Goal: Task Accomplishment & Management: Use online tool/utility

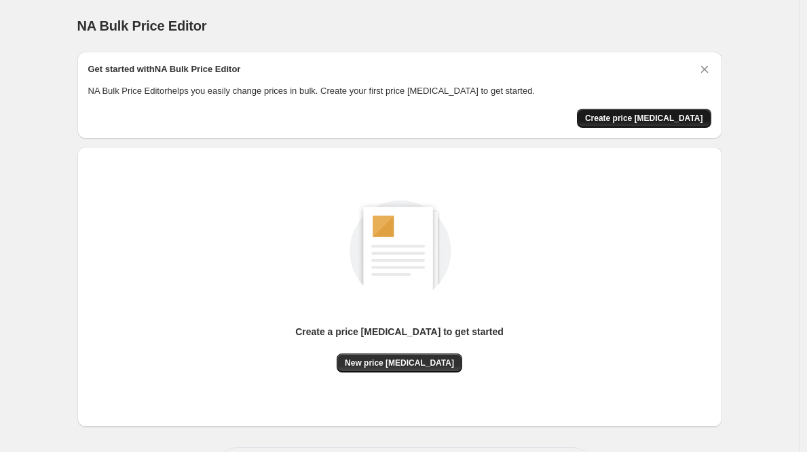
click at [644, 117] on span "Create price [MEDICAL_DATA]" at bounding box center [644, 118] width 118 height 11
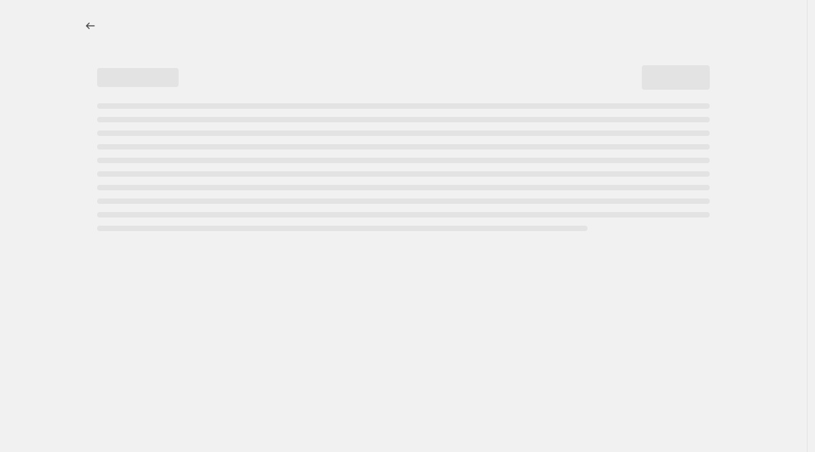
select select "percentage"
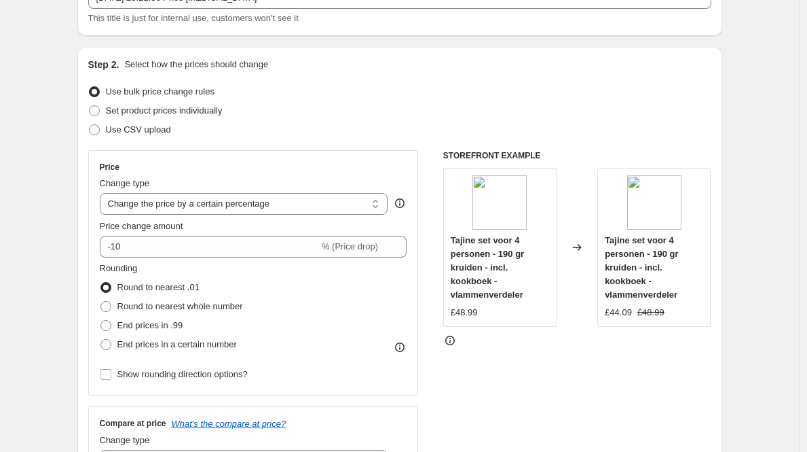
scroll to position [102, 0]
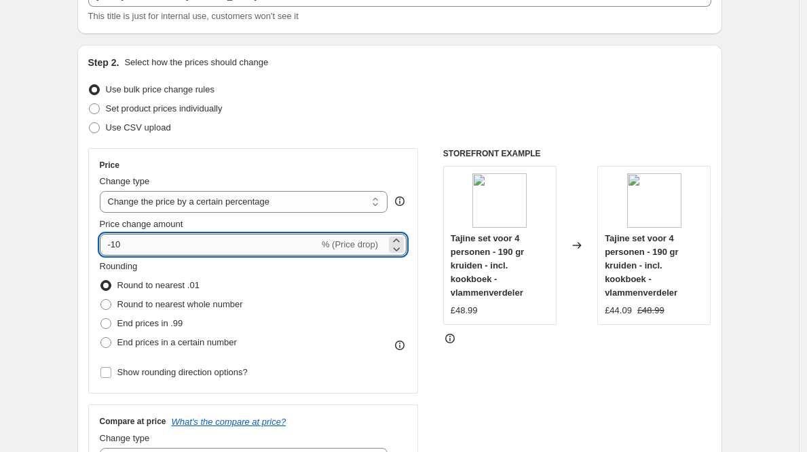
click at [147, 245] on input "-10" at bounding box center [209, 245] width 219 height 22
type input "-1"
type input "-3"
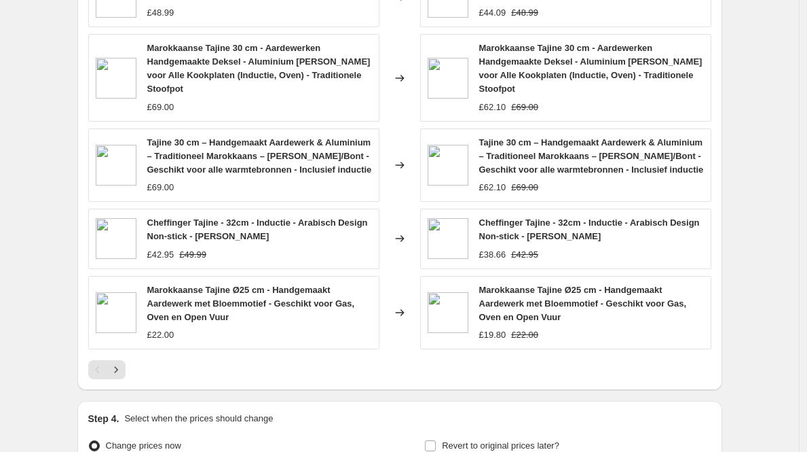
scroll to position [995, 0]
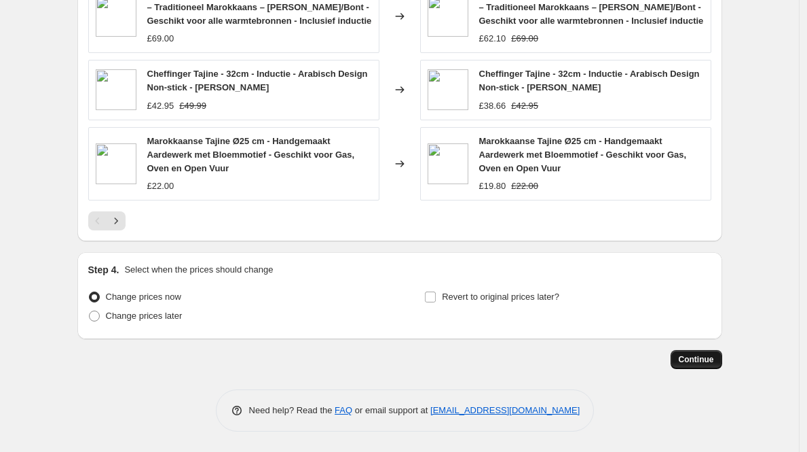
type input "-28"
click at [683, 360] on span "Continue" at bounding box center [696, 359] width 35 height 11
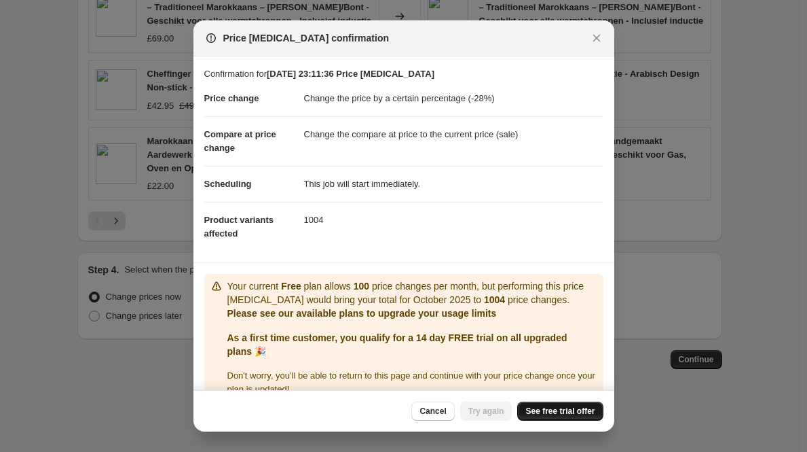
click at [558, 403] on link "See free trial offer" at bounding box center [560, 410] width 86 height 19
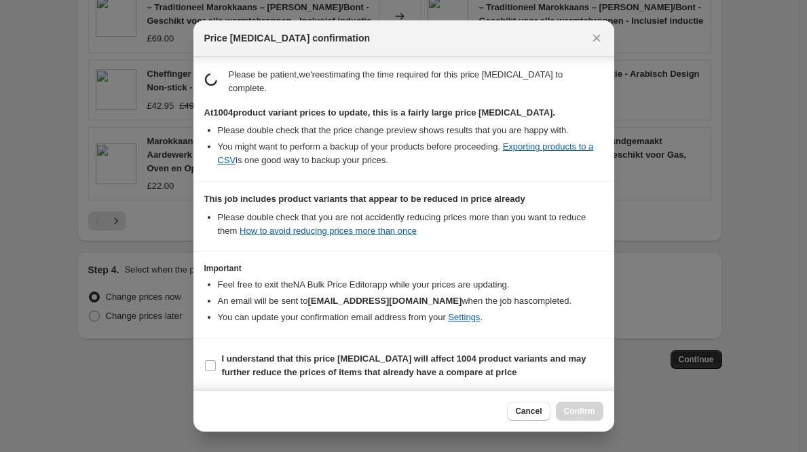
scroll to position [208, 0]
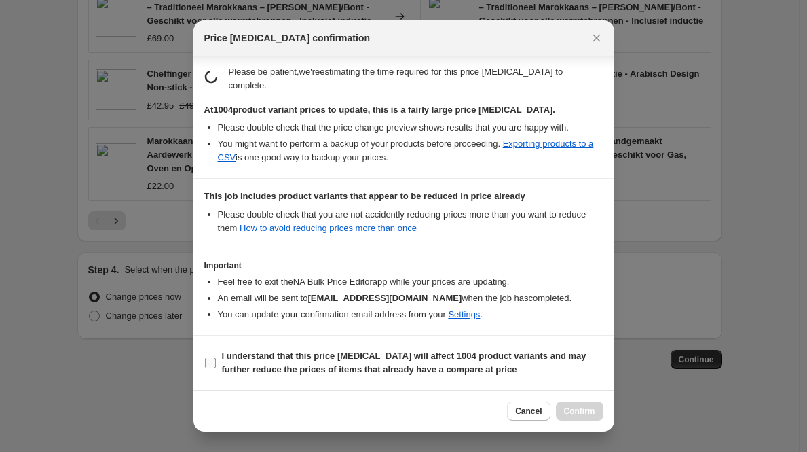
click at [523, 353] on b "I understand that this price change job will affect 1004 product variants and m…" at bounding box center [404, 362] width 365 height 24
click at [216, 357] on input "I understand that this price change job will affect 1004 product variants and m…" at bounding box center [210, 362] width 11 height 11
checkbox input "true"
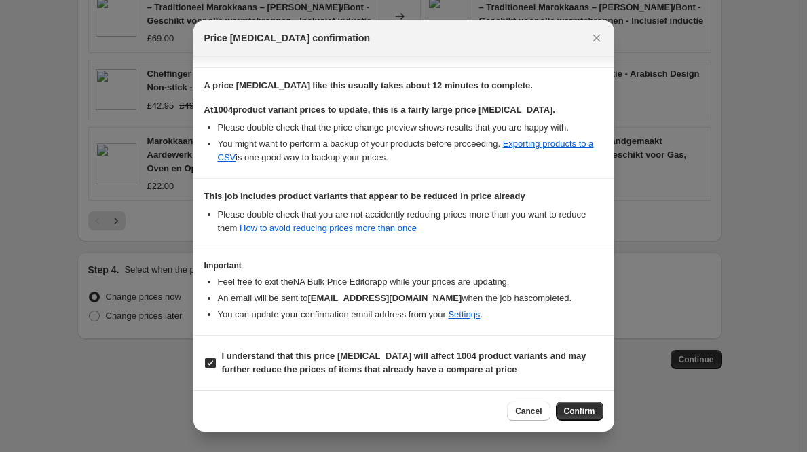
scroll to position [195, 0]
click at [591, 403] on button "Confirm" at bounding box center [580, 410] width 48 height 19
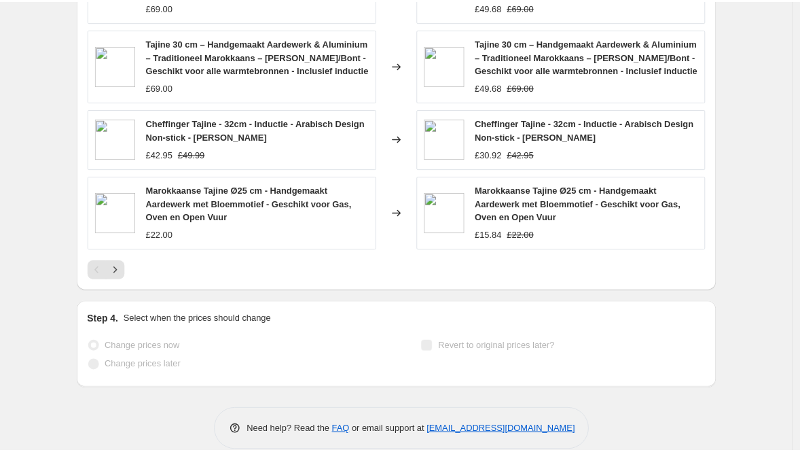
scroll to position [1031, 0]
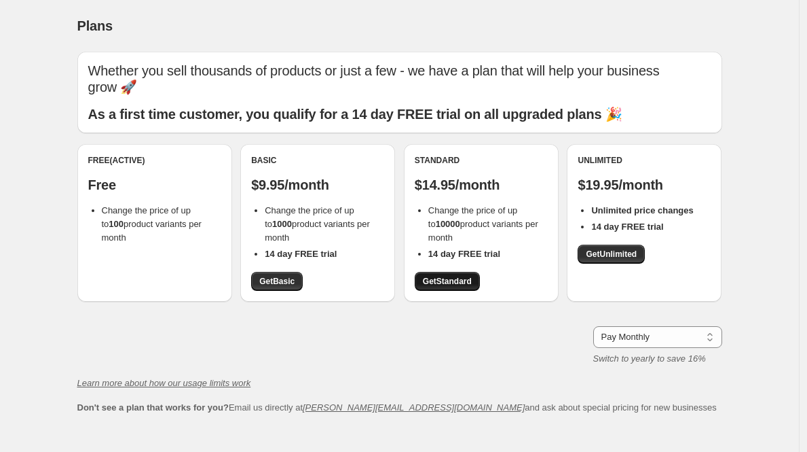
click at [430, 276] on span "Get Standard" at bounding box center [447, 281] width 49 height 11
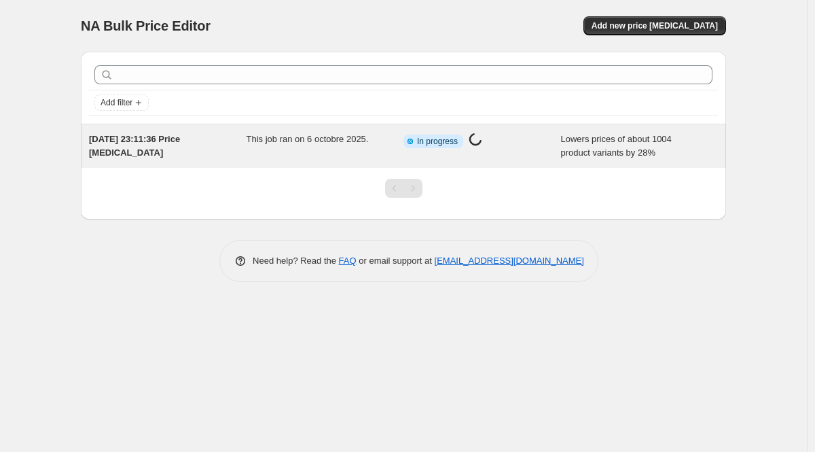
click at [581, 163] on div "6 oct. 2025, 23:11:36 Price change job This job ran on 6 octobre 2025. Info Par…" at bounding box center [403, 145] width 645 height 43
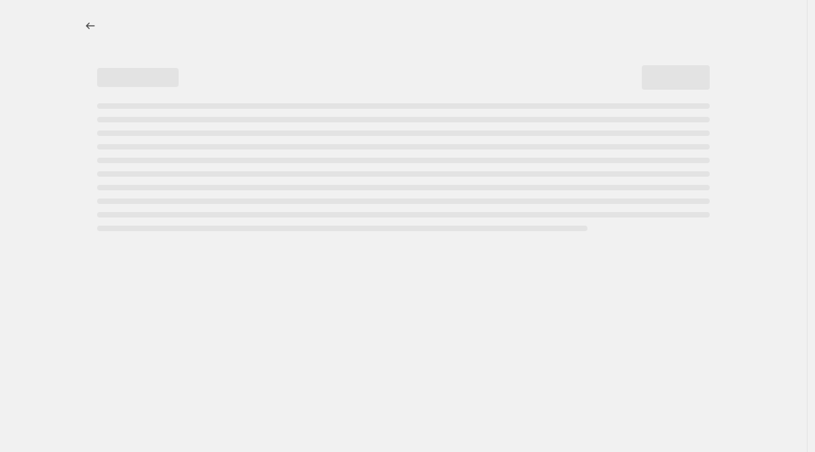
select select "percentage"
